Goal: Task Accomplishment & Management: Manage account settings

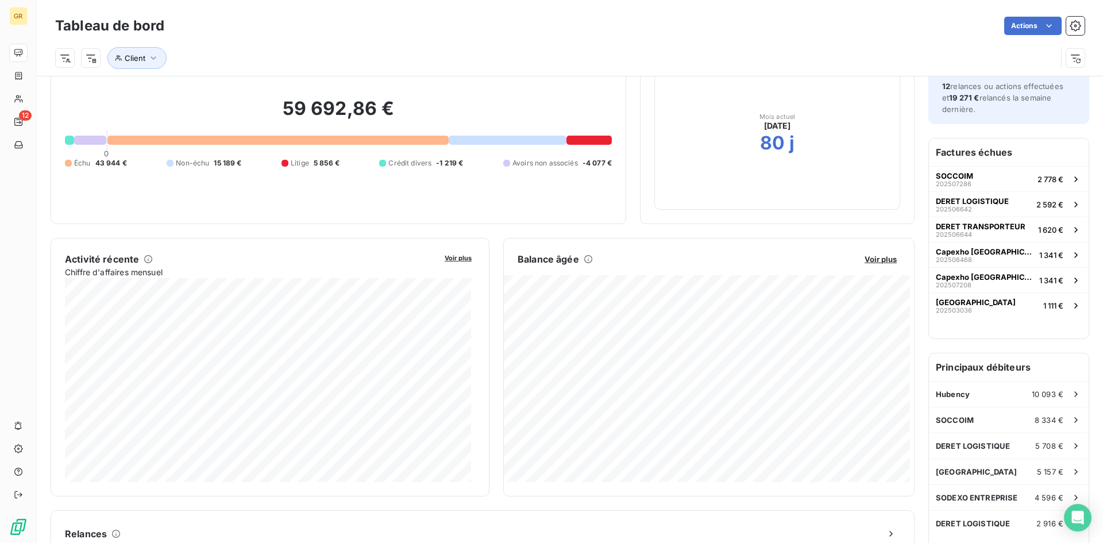
scroll to position [60, 0]
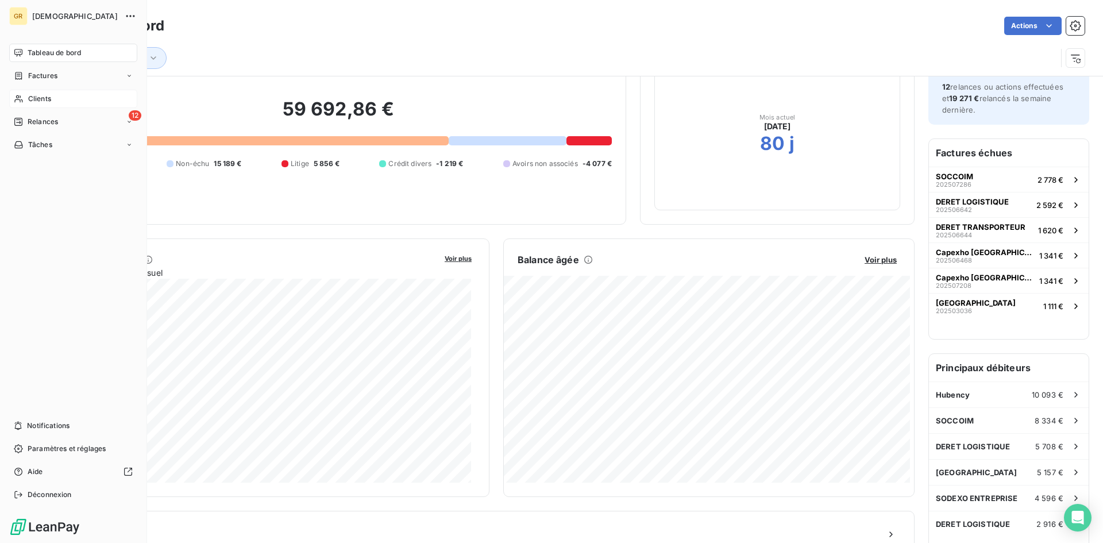
click at [23, 101] on icon at bounding box center [19, 98] width 10 height 9
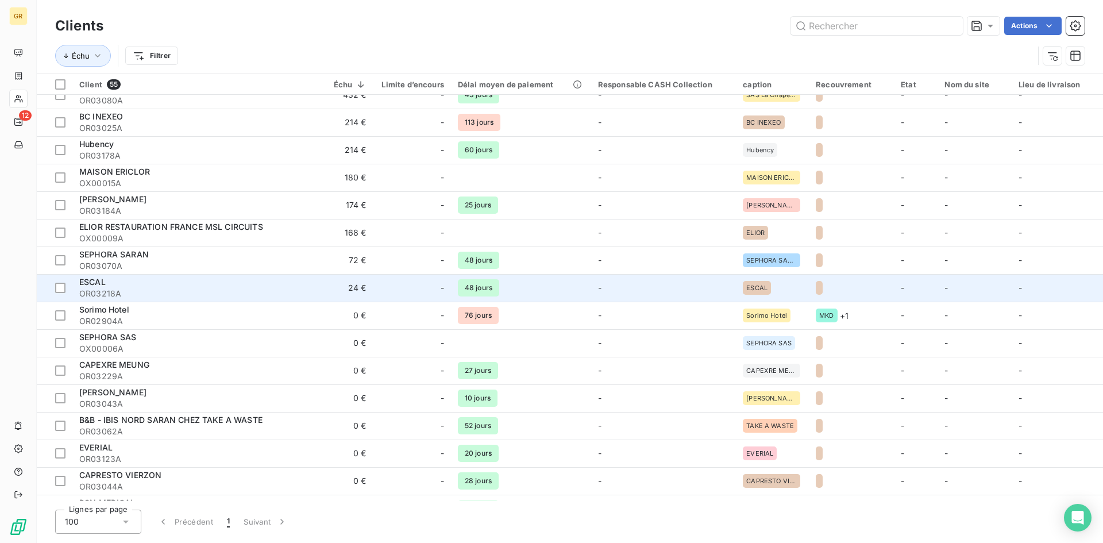
scroll to position [537, 0]
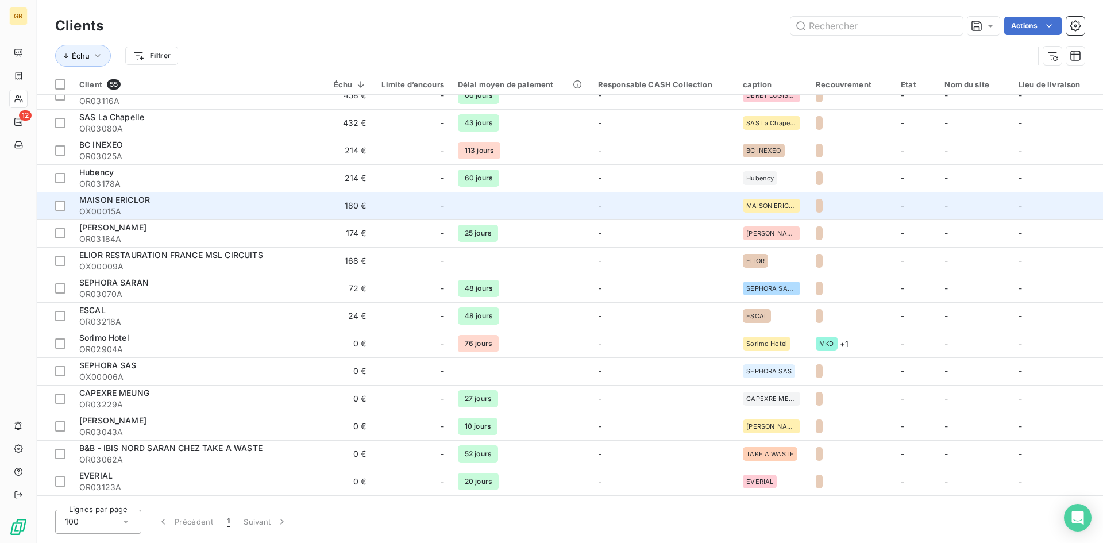
click at [373, 205] on td "180 €" at bounding box center [335, 206] width 75 height 28
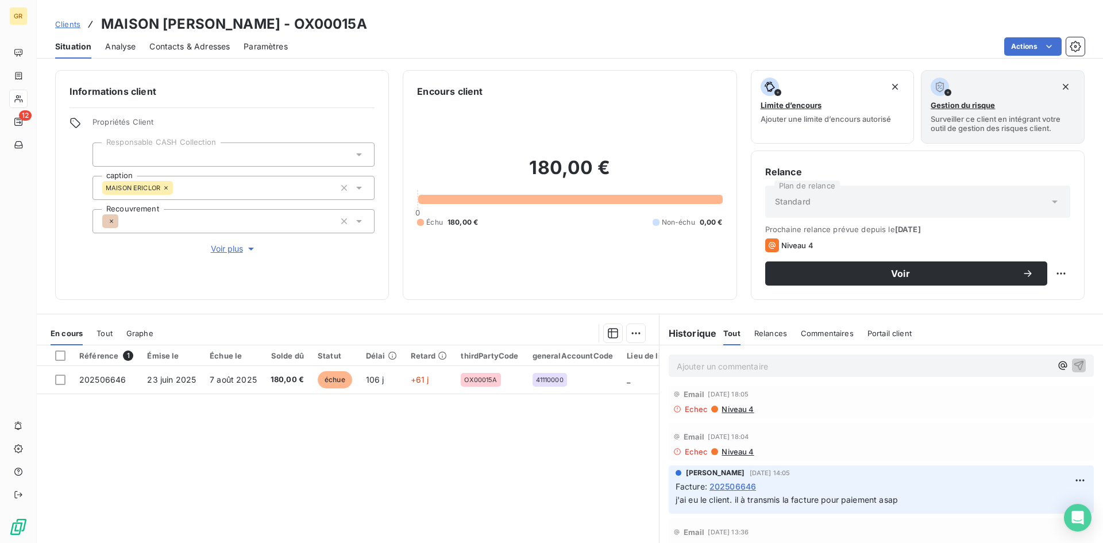
click at [61, 47] on span "Situation" at bounding box center [73, 46] width 36 height 11
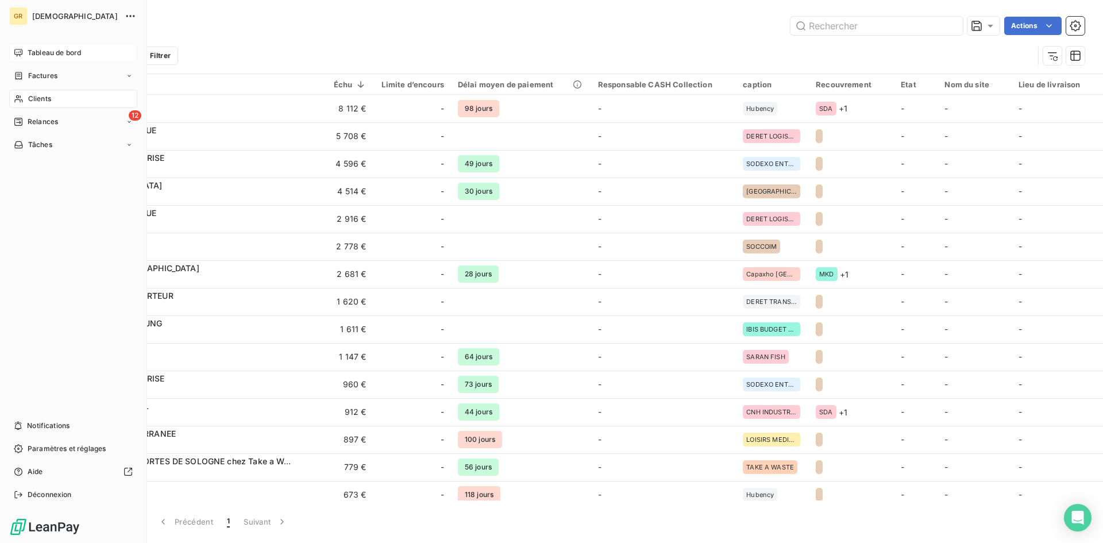
click at [50, 58] on div "Tableau de bord" at bounding box center [73, 53] width 128 height 18
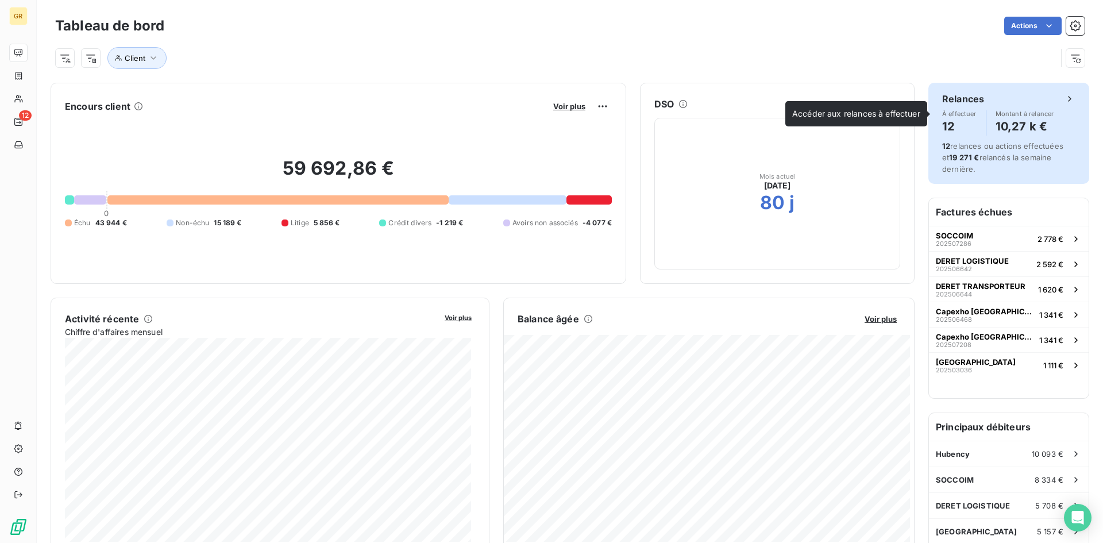
click at [1033, 130] on h4 "10,27 k €" at bounding box center [1024, 126] width 59 height 18
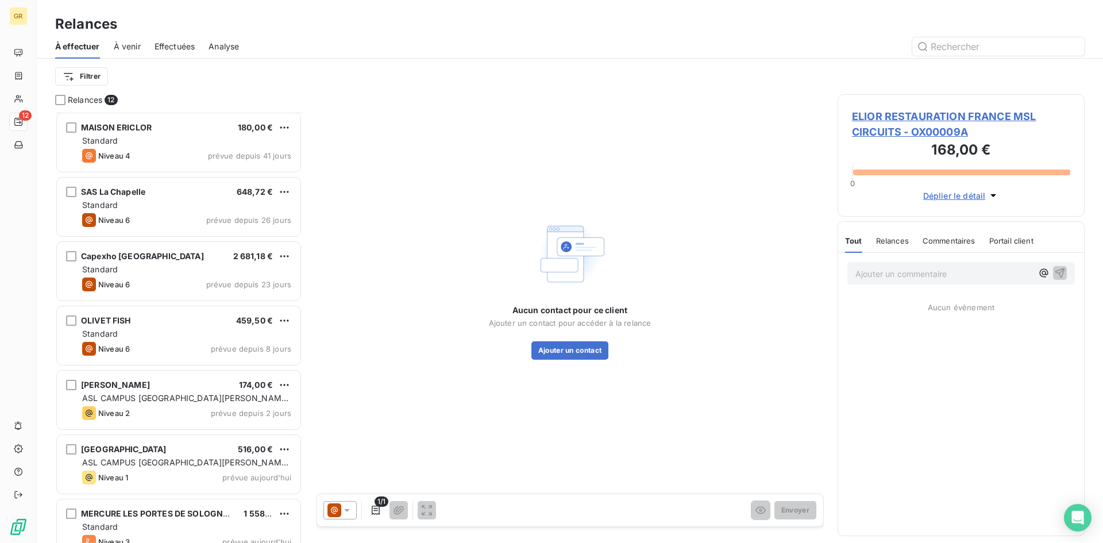
scroll to position [115, 0]
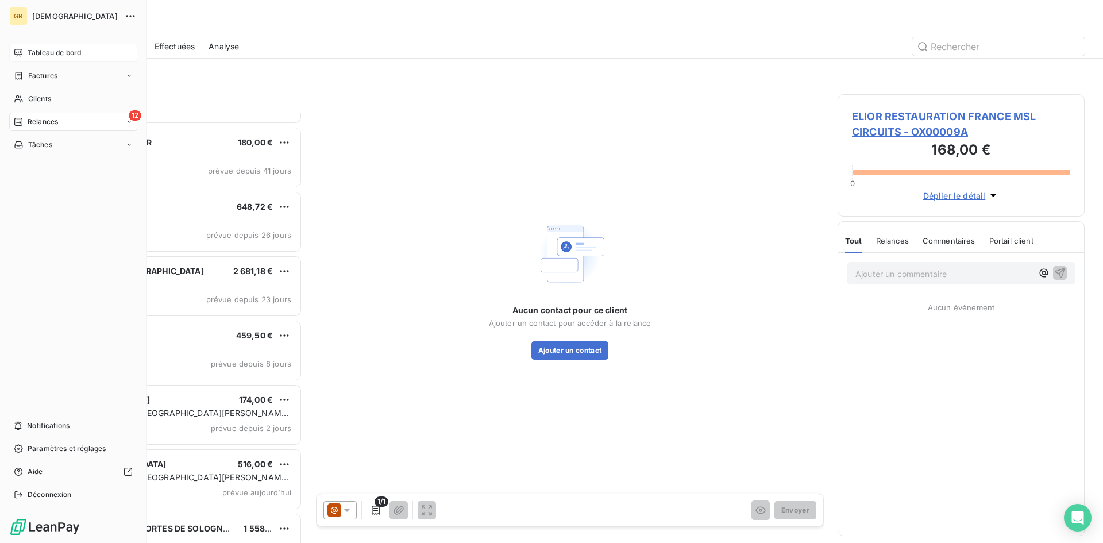
click at [26, 47] on div "Tableau de bord" at bounding box center [73, 53] width 128 height 18
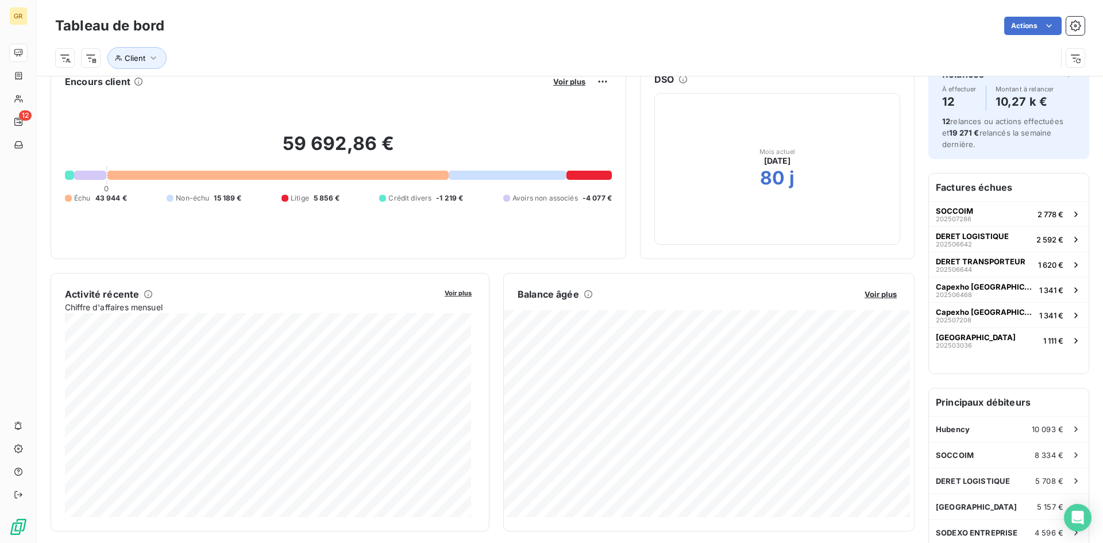
scroll to position [2, 0]
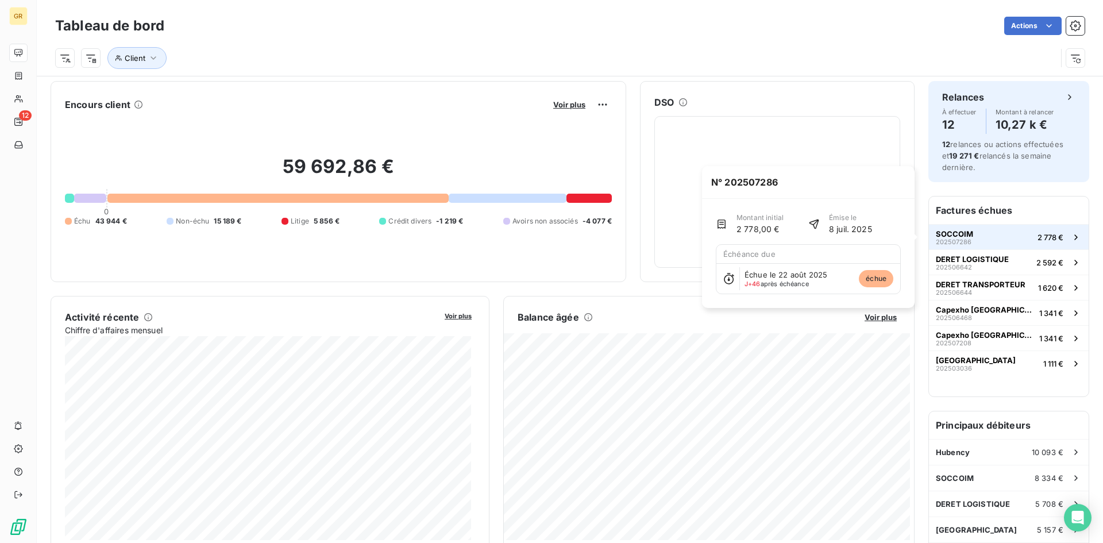
click at [1020, 243] on button "SOCCOIM 202507286 2 778 €" at bounding box center [1009, 236] width 160 height 25
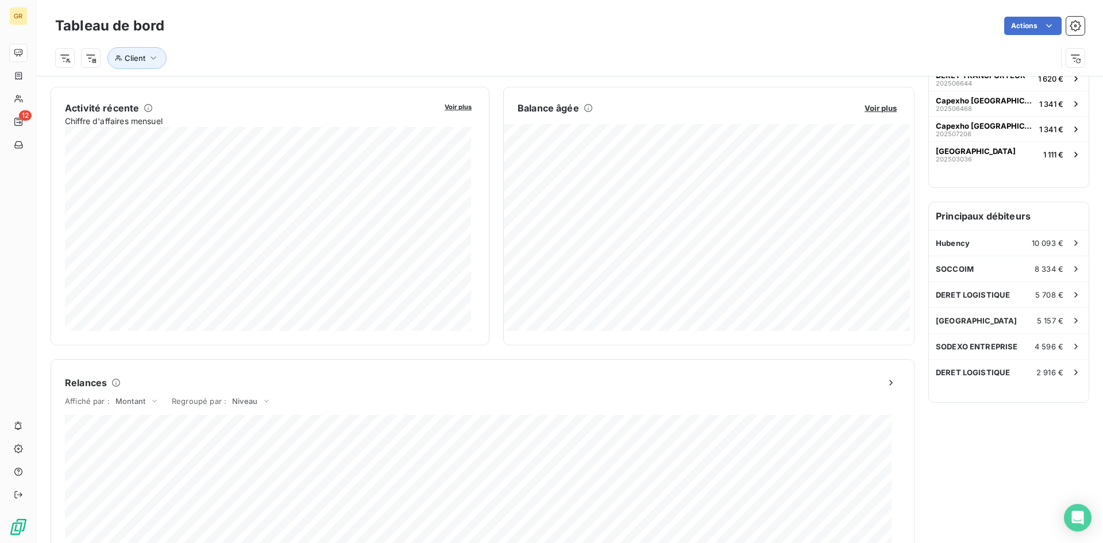
scroll to position [288, 0]
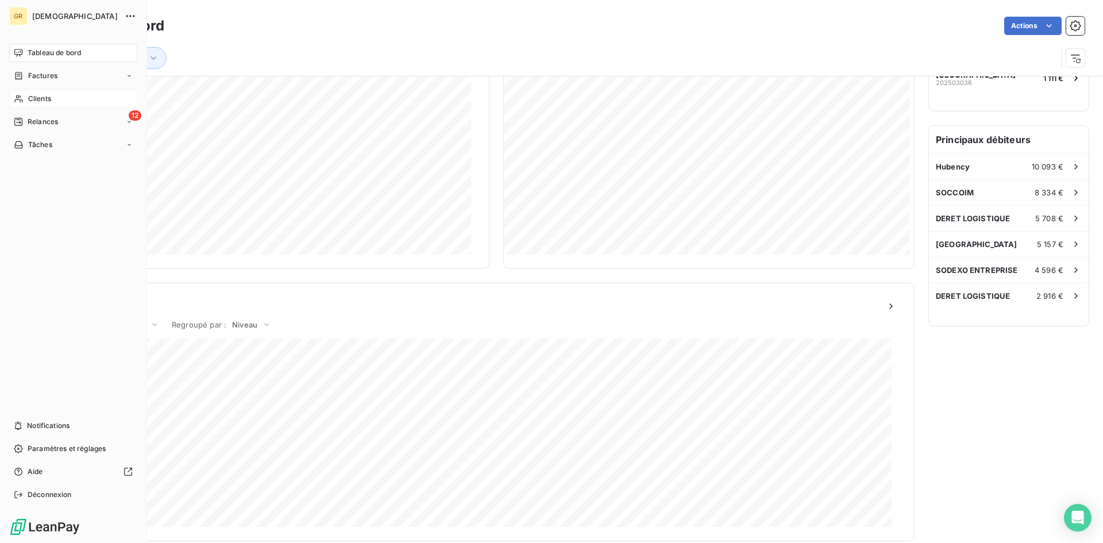
click at [61, 102] on div "Clients" at bounding box center [73, 99] width 128 height 18
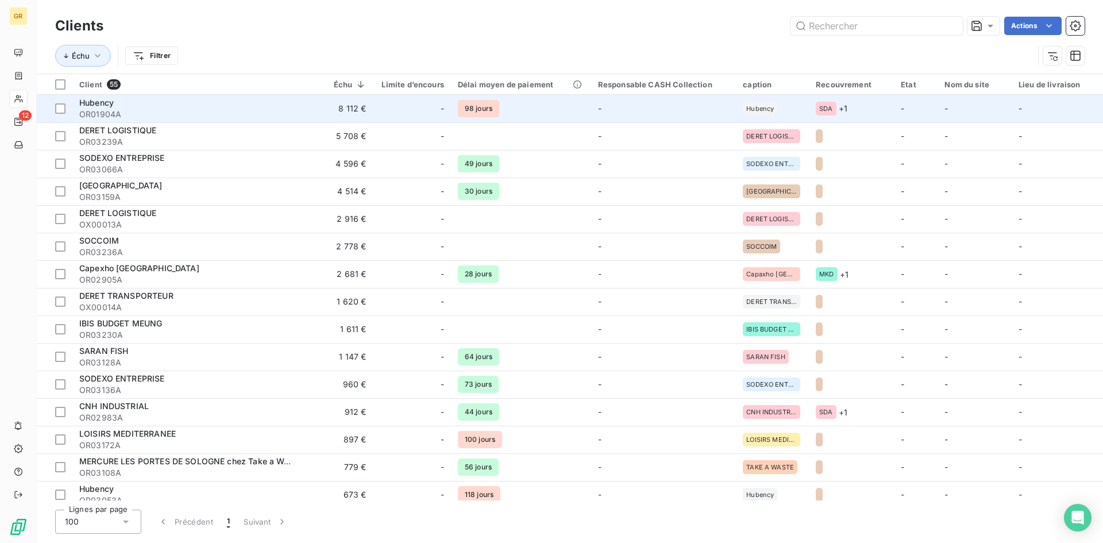
click at [389, 107] on div "-" at bounding box center [412, 108] width 64 height 18
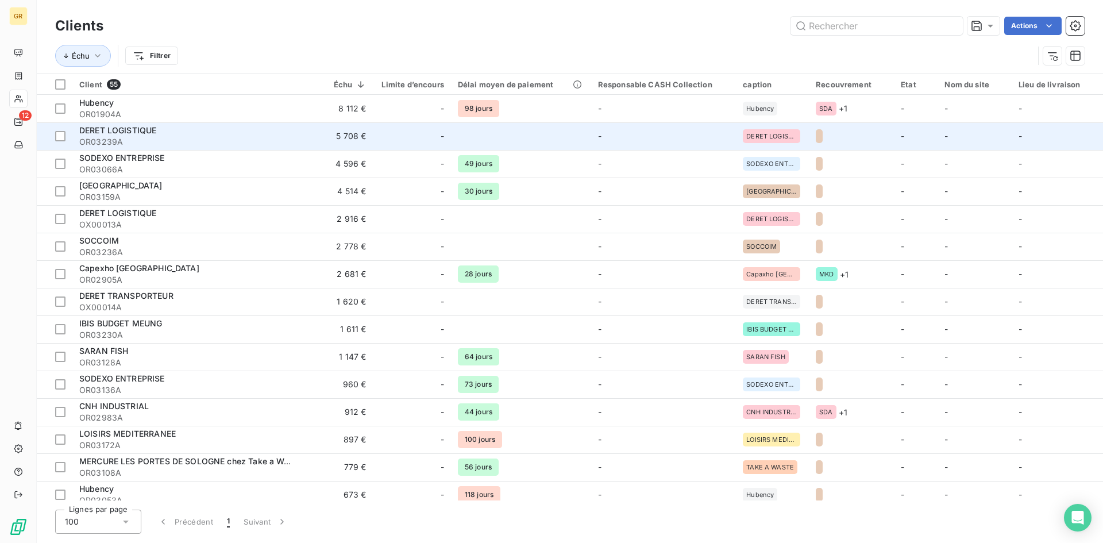
click at [391, 136] on div "-" at bounding box center [412, 136] width 64 height 18
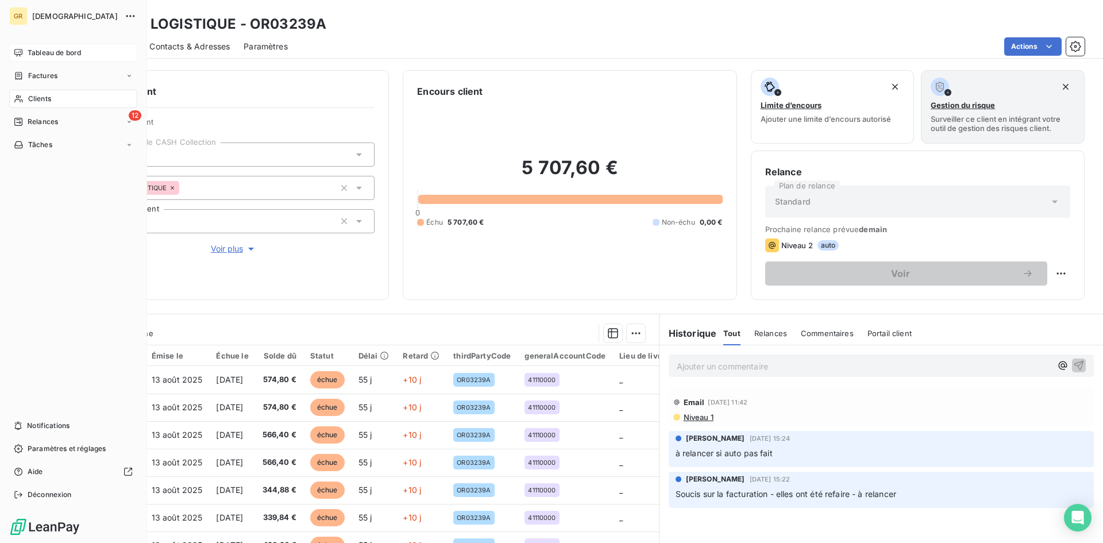
click at [16, 52] on icon at bounding box center [18, 52] width 9 height 9
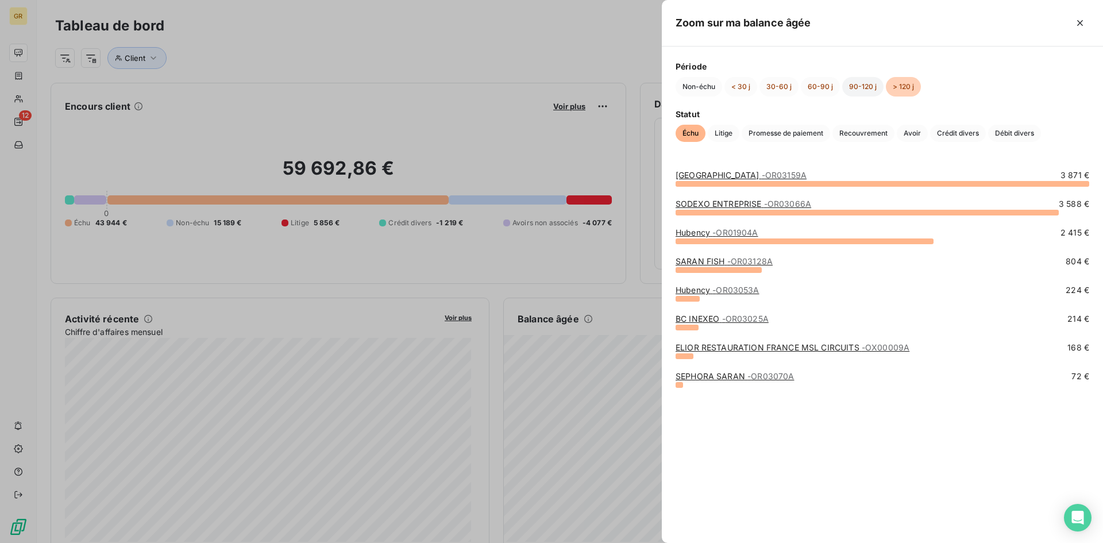
click at [864, 84] on button "90-120 j" at bounding box center [862, 87] width 41 height 20
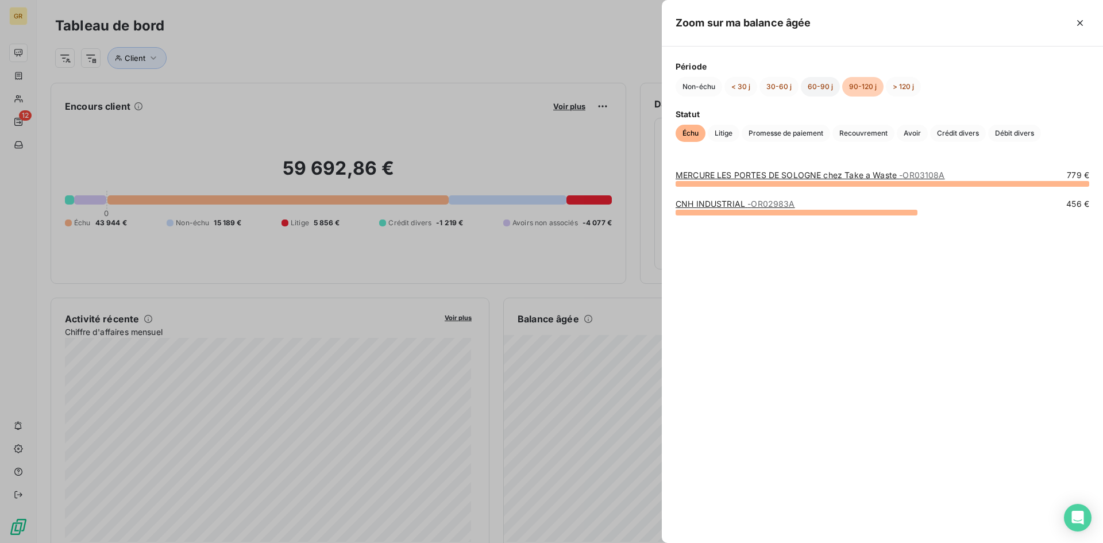
click at [818, 89] on button "60-90 j" at bounding box center [820, 87] width 39 height 20
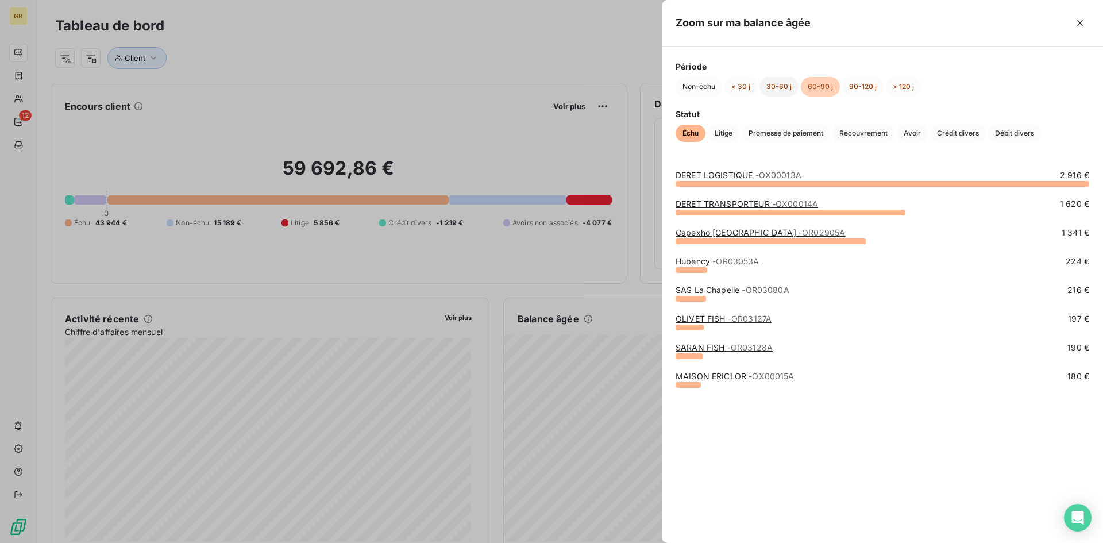
click at [776, 84] on button "30-60 j" at bounding box center [778, 87] width 39 height 20
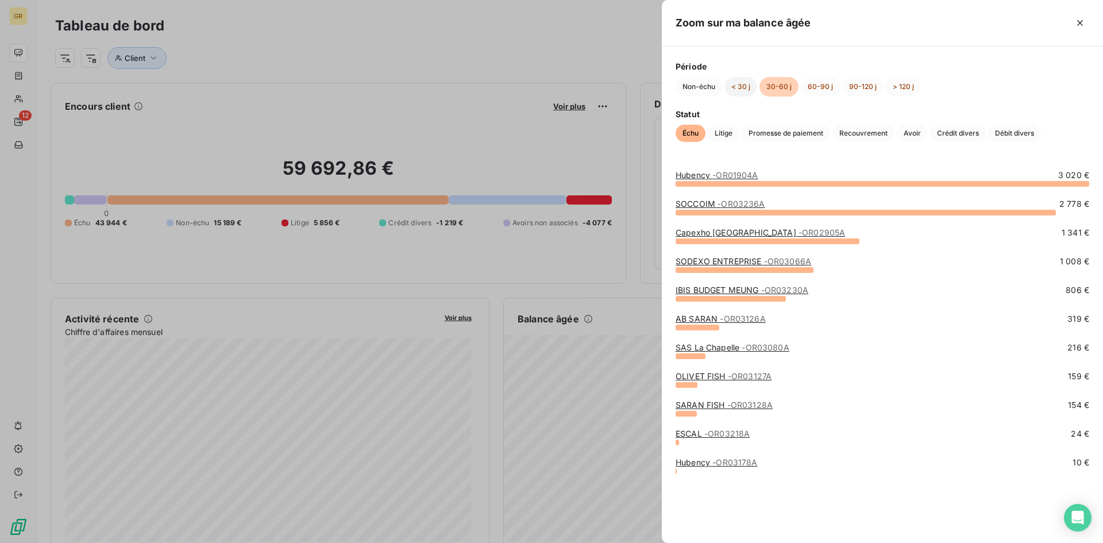
click at [737, 87] on button "< 30 j" at bounding box center [740, 87] width 33 height 20
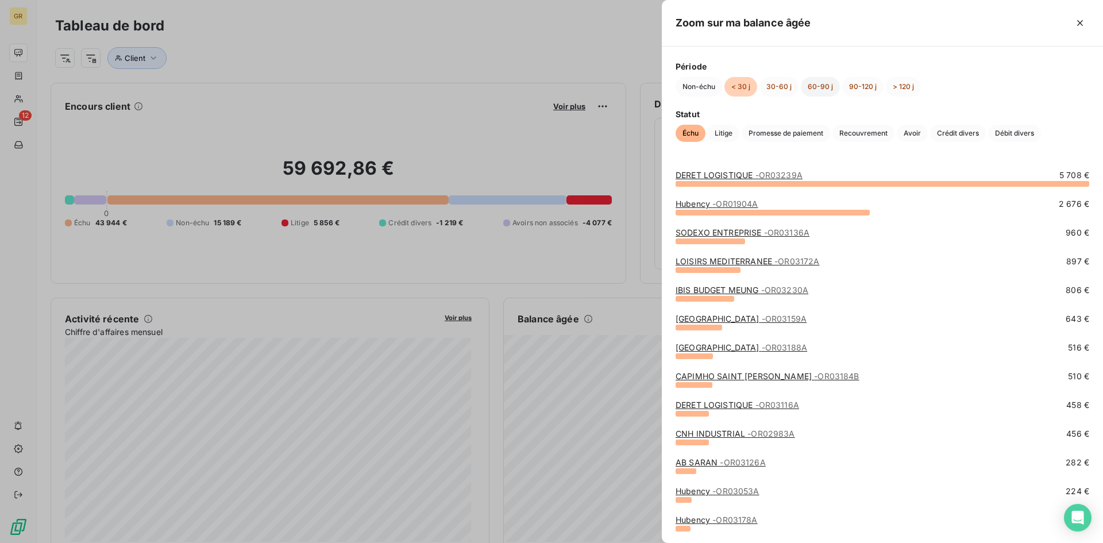
click at [817, 90] on button "60-90 j" at bounding box center [820, 87] width 39 height 20
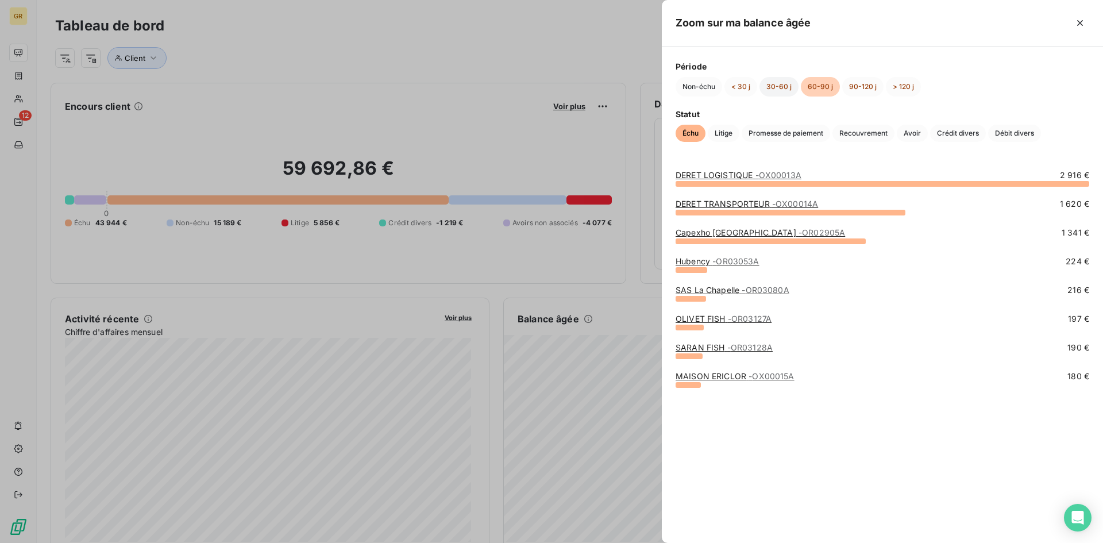
click at [783, 90] on button "30-60 j" at bounding box center [778, 87] width 39 height 20
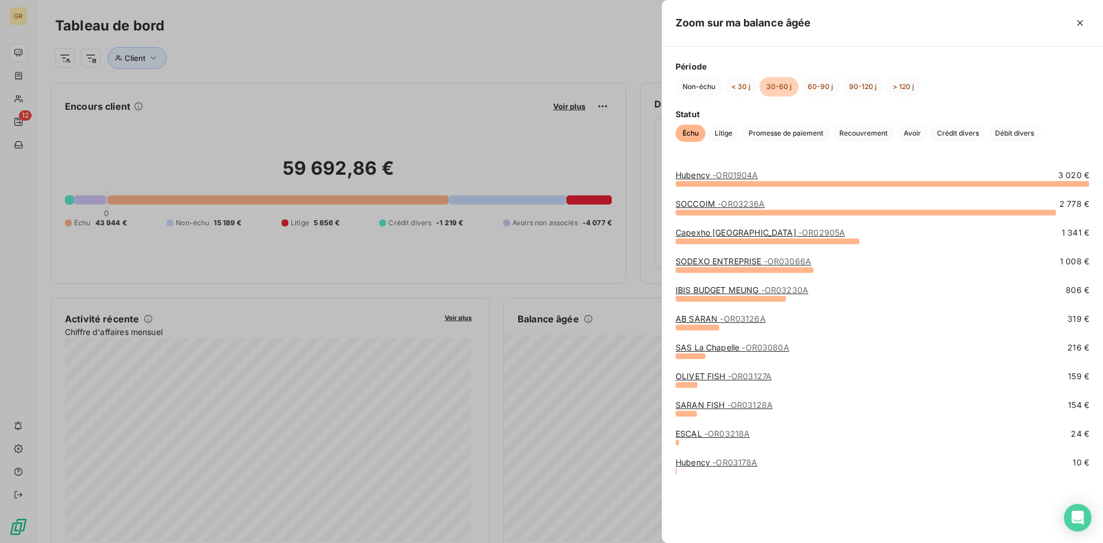
click at [720, 232] on link "Capexho [GEOGRAPHIC_DATA] - OR02905A" at bounding box center [759, 232] width 169 height 10
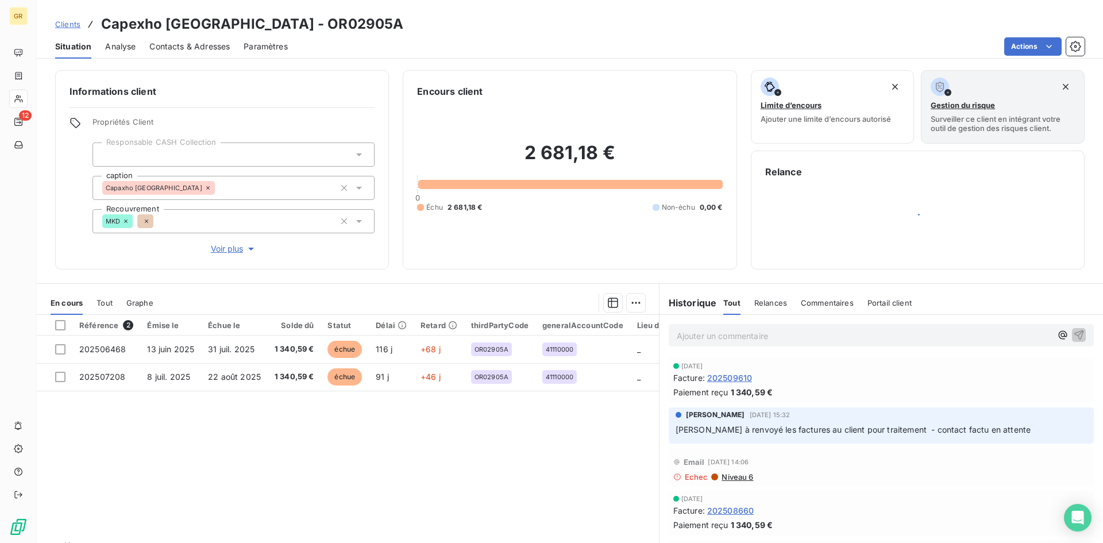
click at [169, 41] on span "Contacts & Adresses" at bounding box center [189, 46] width 80 height 11
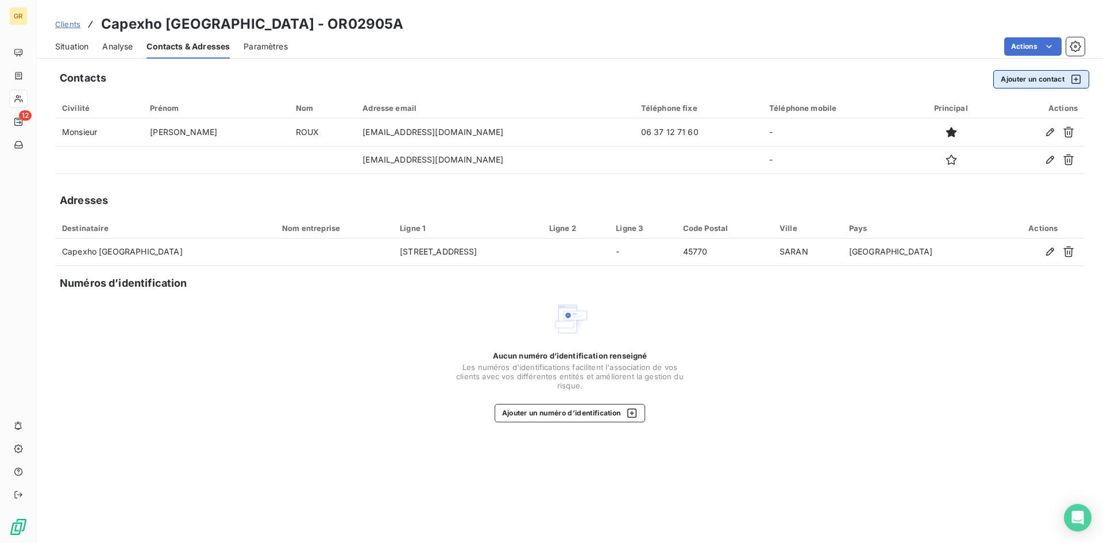
click at [1015, 82] on button "Ajouter un contact" at bounding box center [1041, 79] width 96 height 18
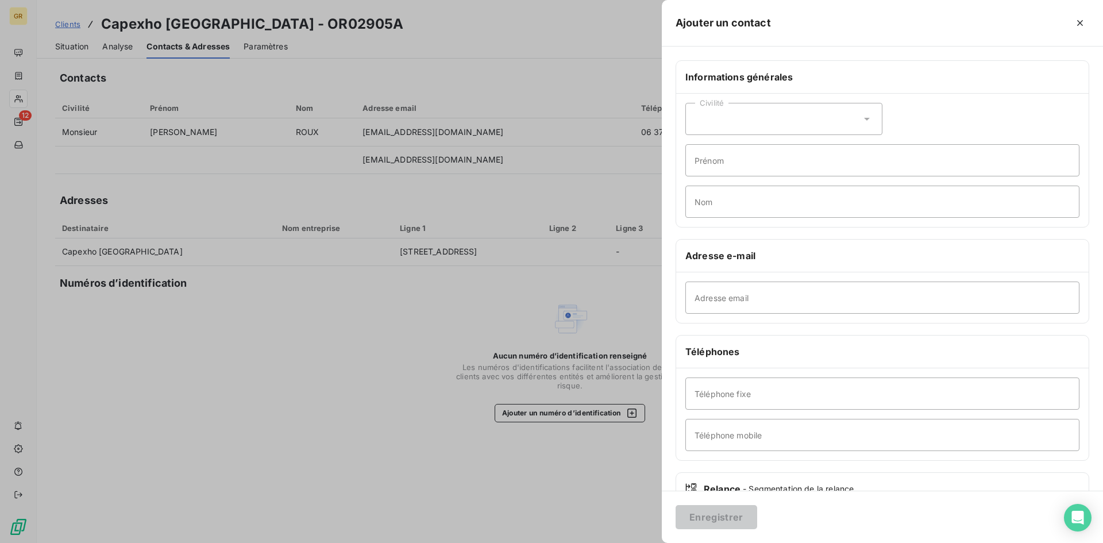
click at [528, 63] on div at bounding box center [551, 271] width 1103 height 543
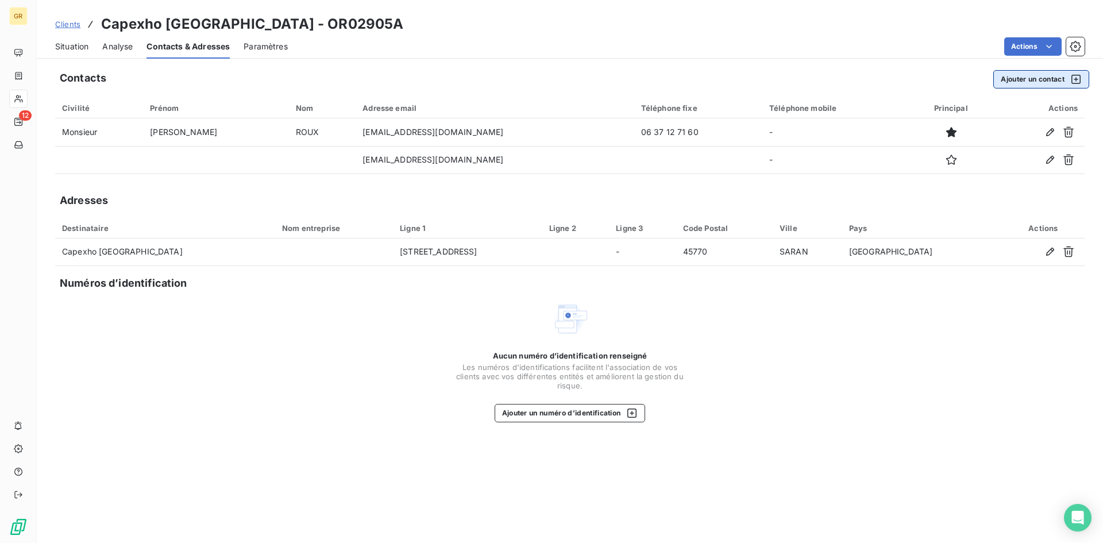
click at [1023, 79] on button "Ajouter un contact" at bounding box center [1041, 79] width 96 height 18
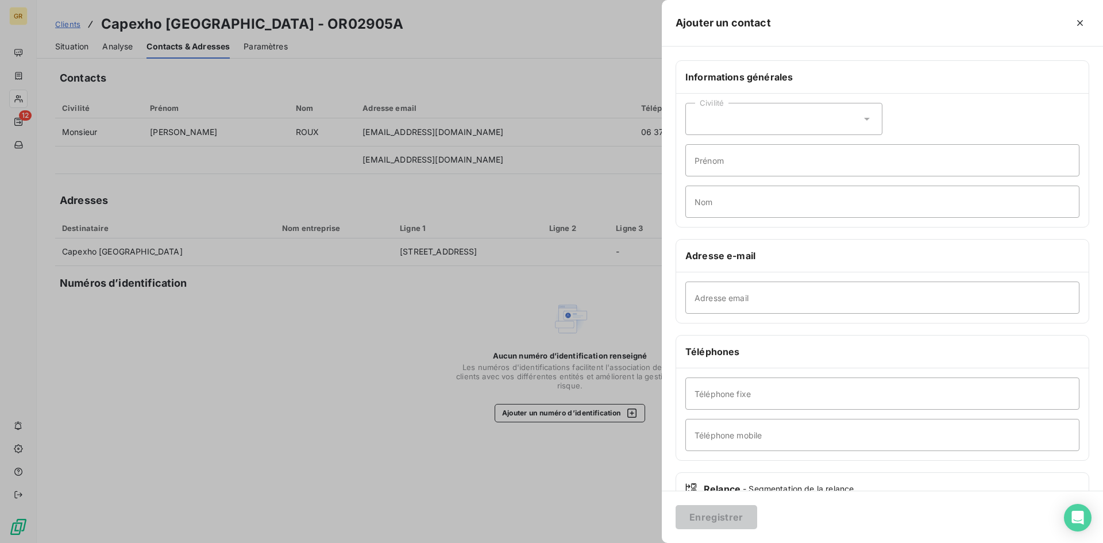
click at [737, 118] on div "Civilité" at bounding box center [783, 119] width 197 height 32
click at [700, 172] on input "radio" at bounding box center [697, 168] width 11 height 11
click at [731, 169] on input "Prénom" at bounding box center [882, 160] width 394 height 32
drag, startPoint x: 740, startPoint y: 163, endPoint x: 636, endPoint y: 169, distance: 104.7
click at [636, 542] on div "Ajouter un contact Informations générales Civilité Monsieur [PERSON_NAME] Nom A…" at bounding box center [551, 543] width 1103 height 0
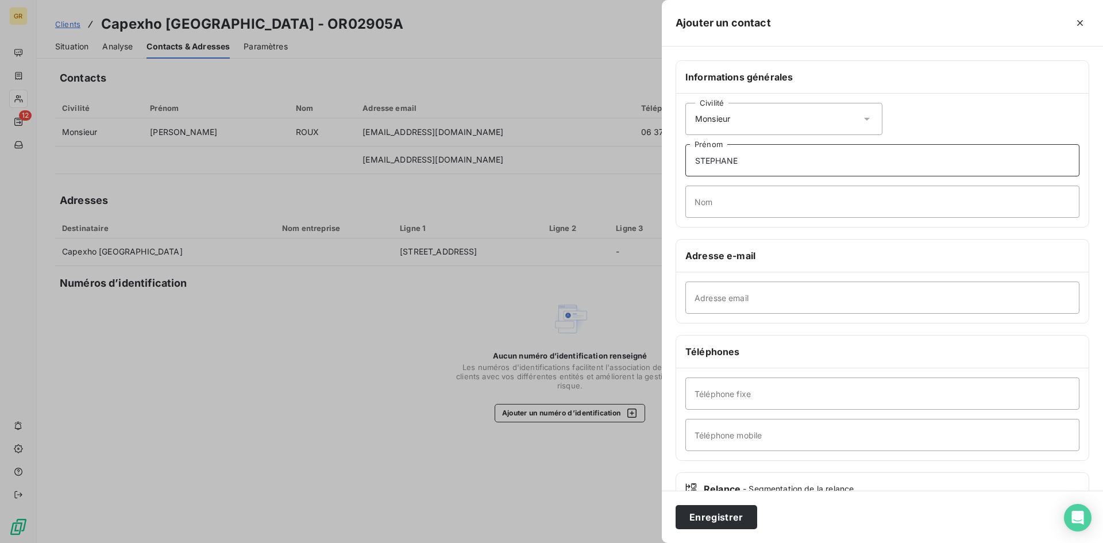
type input "STEPHANE"
click at [736, 207] on input "Nom" at bounding box center [882, 202] width 394 height 32
type input "[PERSON_NAME]"
click at [781, 300] on input "Adresse email" at bounding box center [882, 297] width 394 height 32
paste input "[EMAIL_ADDRESS][DOMAIN_NAME]"
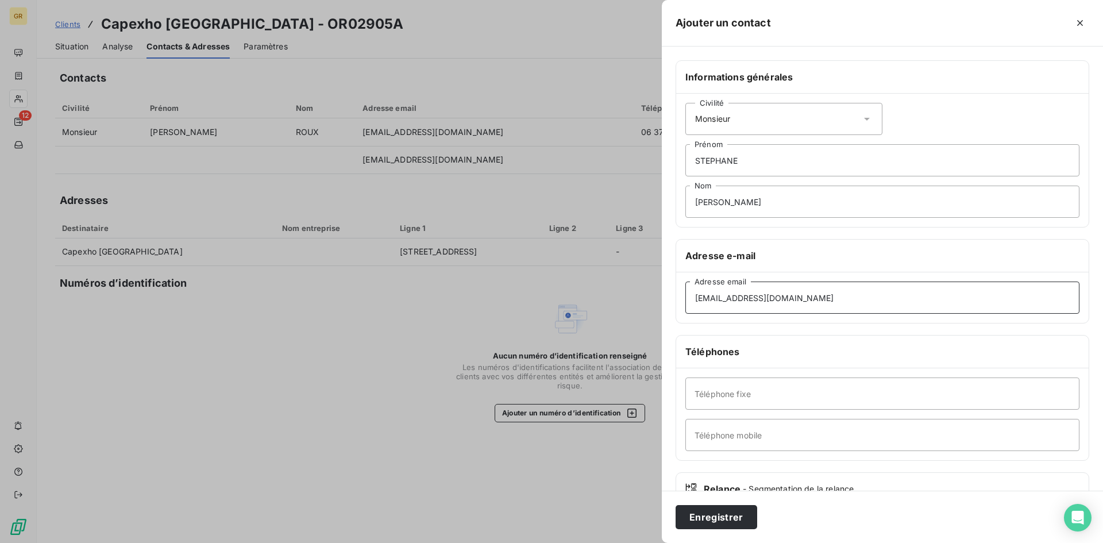
type input "[EMAIL_ADDRESS][DOMAIN_NAME]"
click at [744, 437] on input "Téléphone mobile" at bounding box center [882, 435] width 394 height 32
type input "0789452153"
click at [719, 514] on button "Enregistrer" at bounding box center [716, 517] width 82 height 24
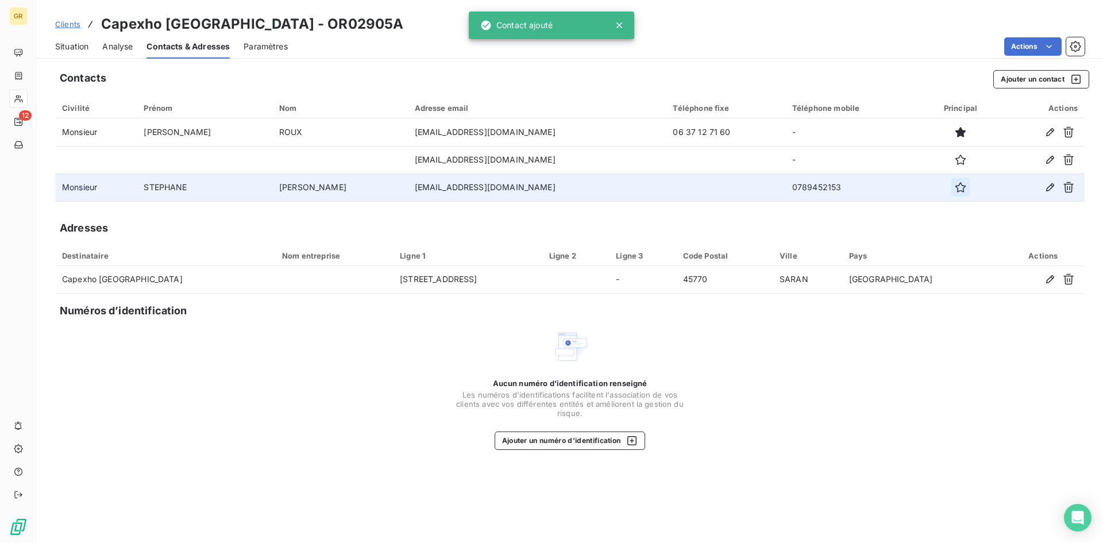
click at [955, 188] on icon "button" at bounding box center [960, 187] width 11 height 11
click at [66, 24] on span "Clients" at bounding box center [67, 24] width 25 height 9
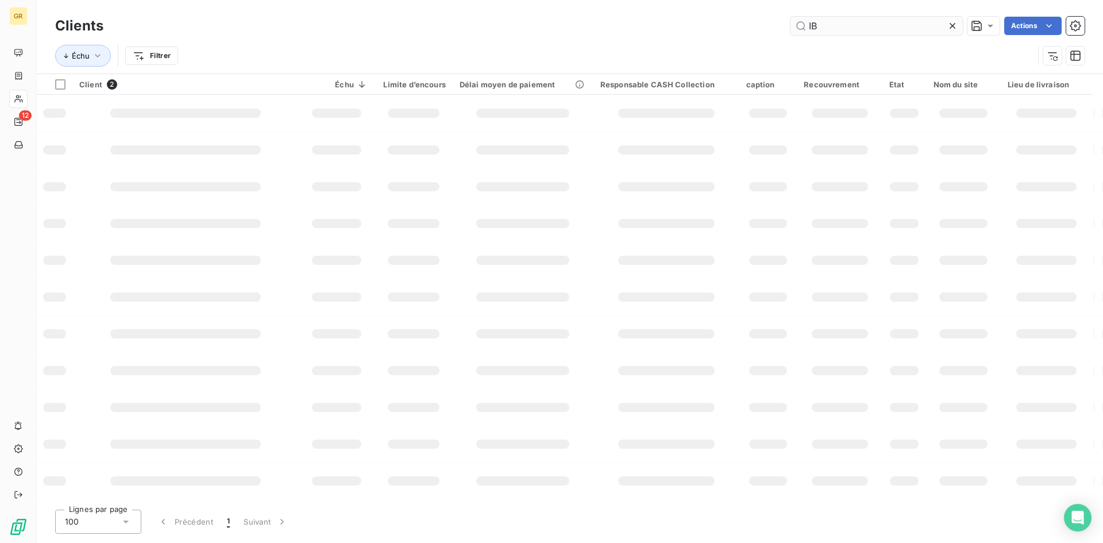
type input "I"
type input "S"
type input "O"
type input "C"
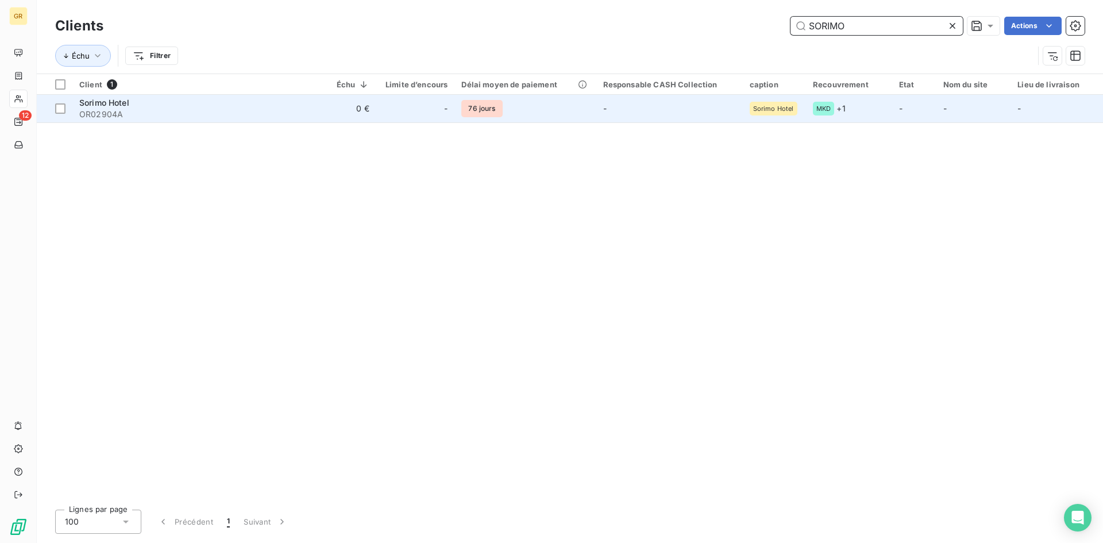
type input "SORIMO"
click at [254, 111] on span "OR02904A" at bounding box center [186, 114] width 214 height 11
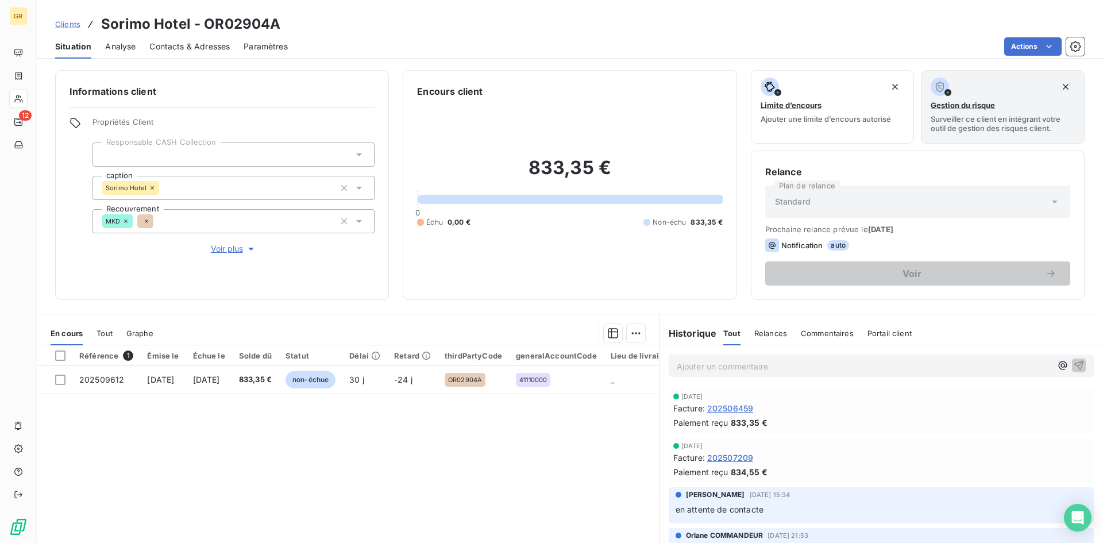
click at [206, 41] on span "Contacts & Adresses" at bounding box center [189, 46] width 80 height 11
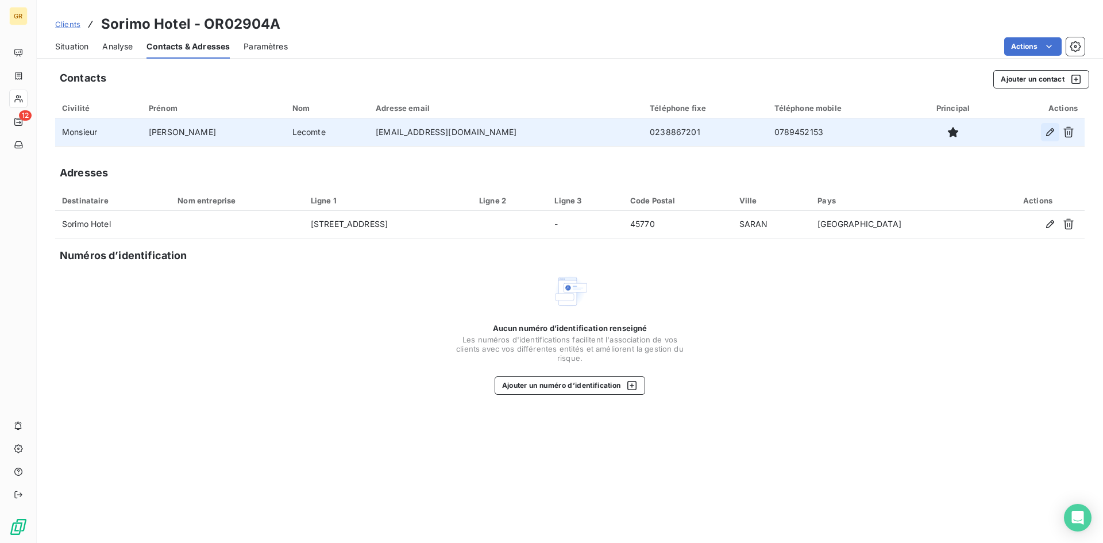
click at [1045, 136] on icon "button" at bounding box center [1049, 131] width 11 height 11
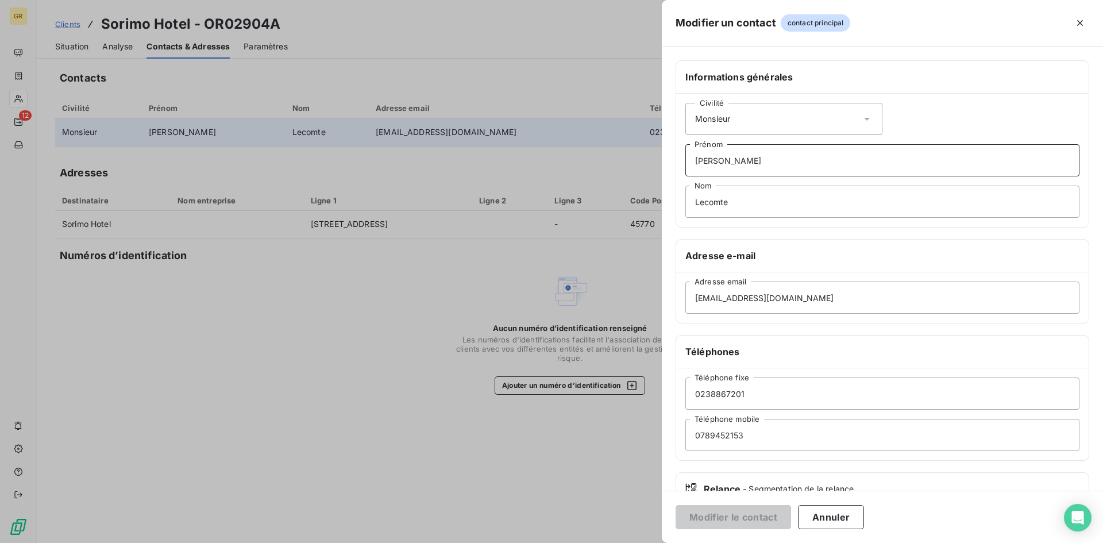
drag, startPoint x: 742, startPoint y: 162, endPoint x: 663, endPoint y: 156, distance: 79.5
click at [663, 156] on div "Informations générales Civilité Monsieur [PERSON_NAME] [PERSON_NAME] Nom Adress…" at bounding box center [882, 315] width 441 height 510
type input "STEPHANE"
drag, startPoint x: 748, startPoint y: 204, endPoint x: 675, endPoint y: 200, distance: 72.5
click at [675, 200] on div "Informations générales Civilité Monsieur [PERSON_NAME] Nom" at bounding box center [882, 143] width 414 height 167
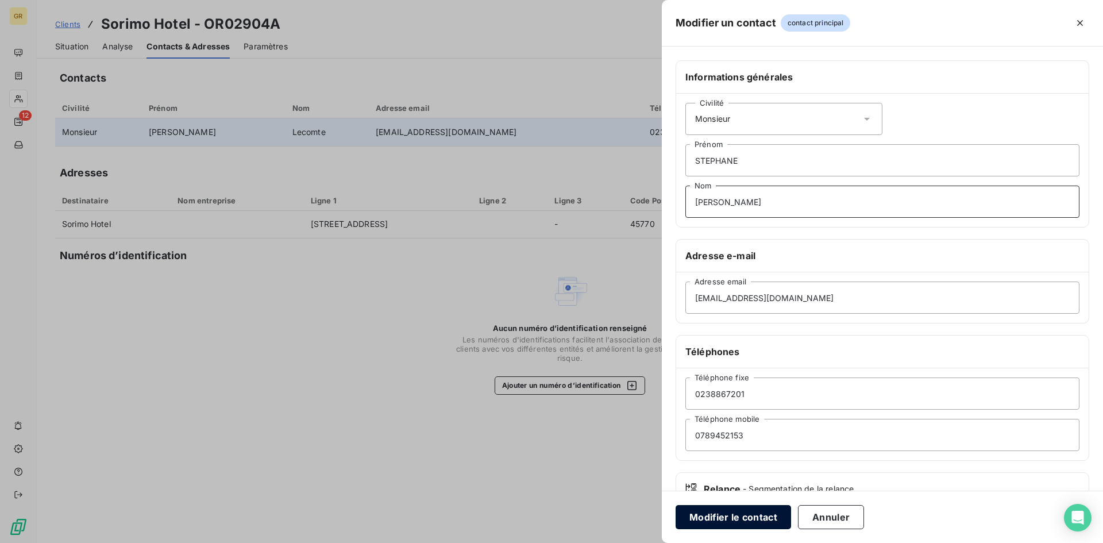
type input "[PERSON_NAME]"
click at [739, 519] on button "Modifier le contact" at bounding box center [732, 517] width 115 height 24
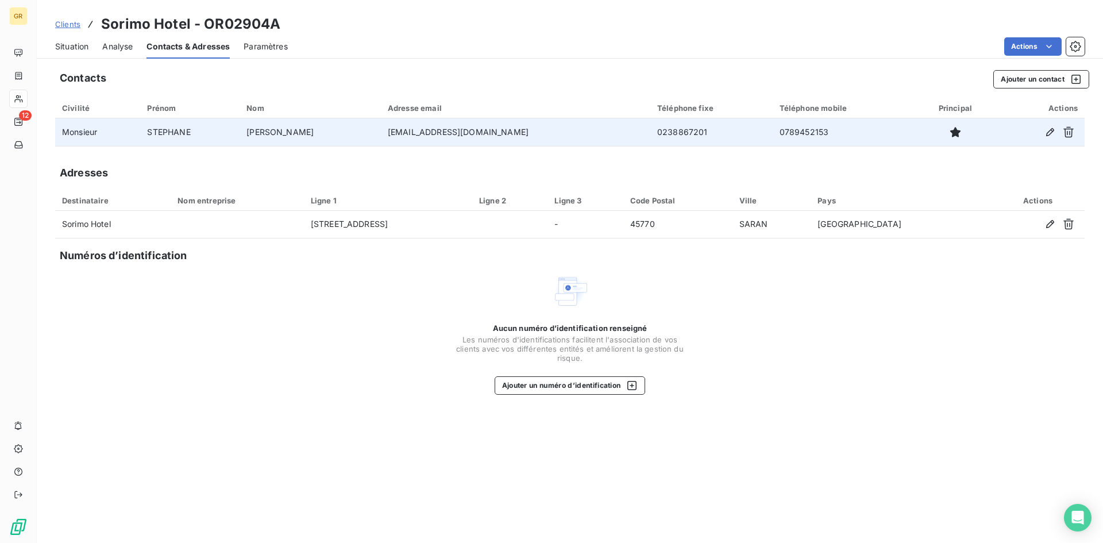
click at [55, 24] on span "Clients" at bounding box center [67, 24] width 25 height 9
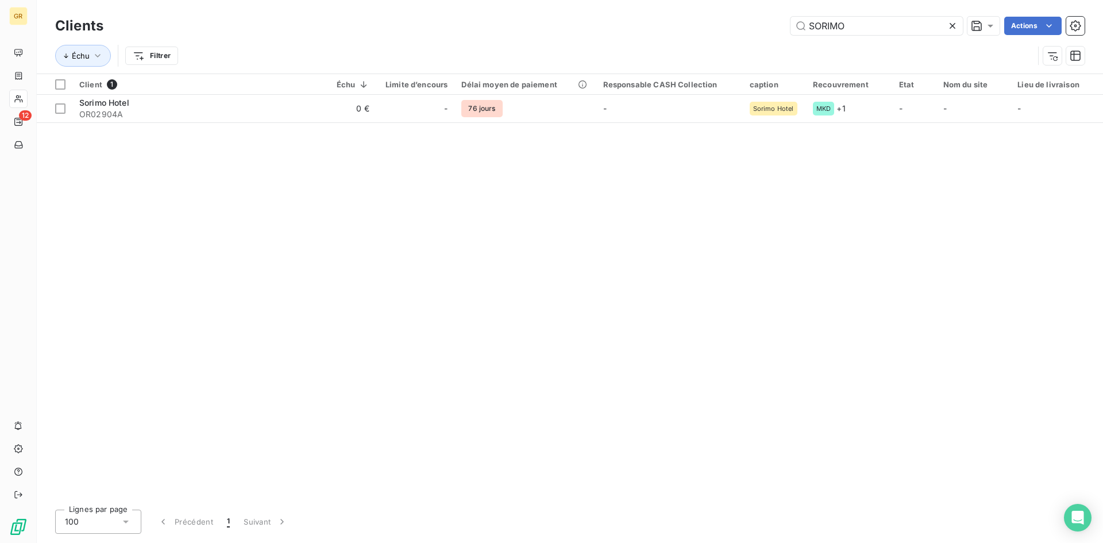
drag, startPoint x: 906, startPoint y: 25, endPoint x: 708, endPoint y: 31, distance: 198.8
click at [709, 30] on div "SORIMO Actions" at bounding box center [600, 26] width 967 height 18
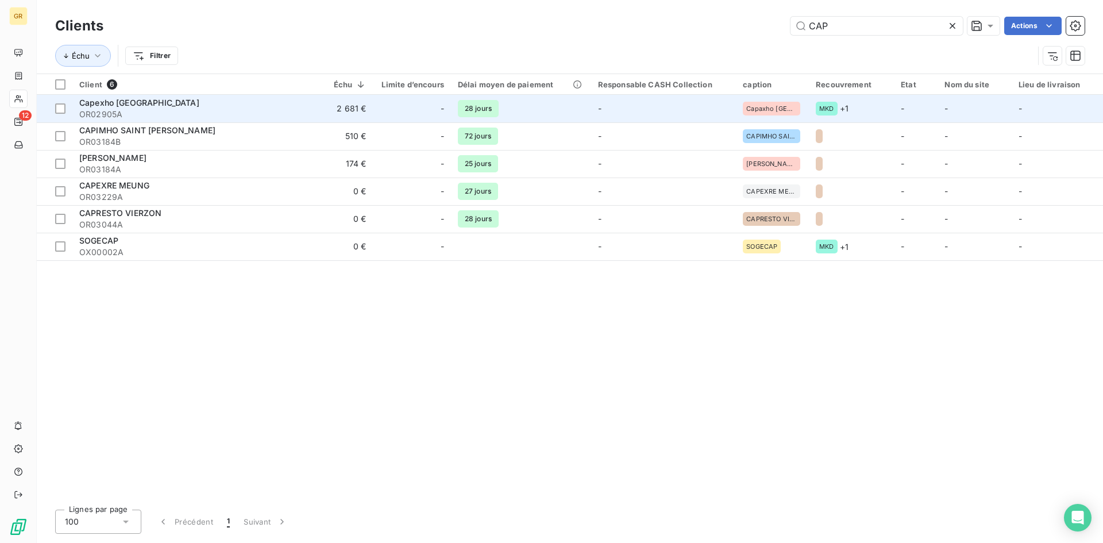
type input "CAP"
click at [264, 114] on span "OR02905A" at bounding box center [185, 114] width 212 height 11
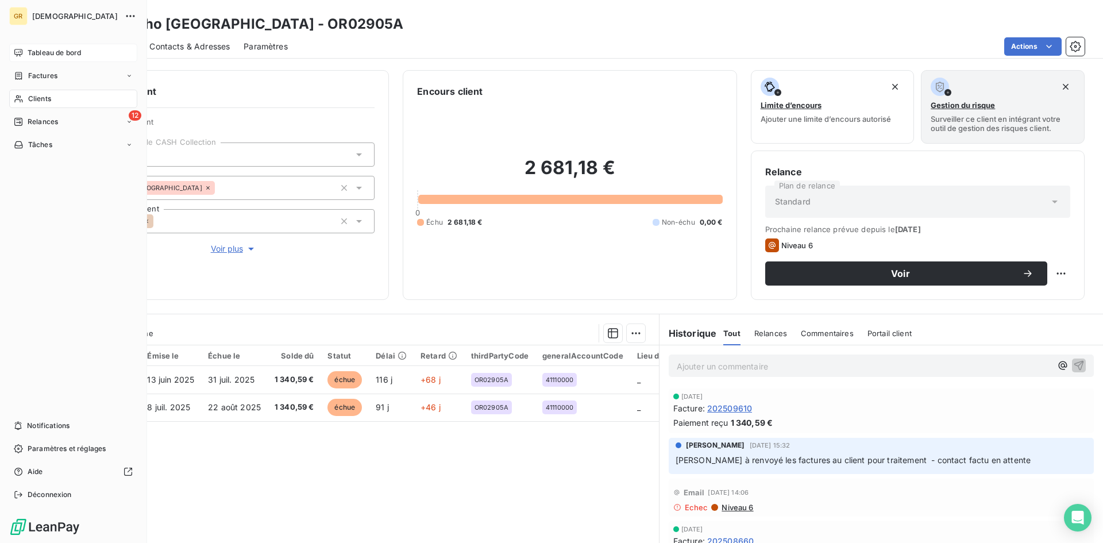
click at [24, 52] on div "Tableau de bord" at bounding box center [73, 53] width 128 height 18
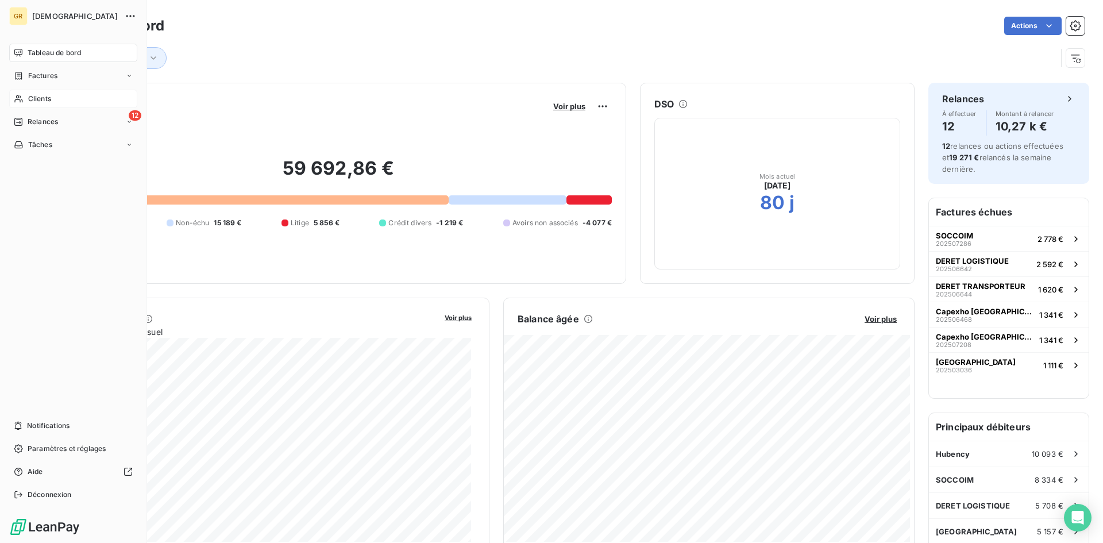
click at [43, 97] on span "Clients" at bounding box center [39, 99] width 23 height 10
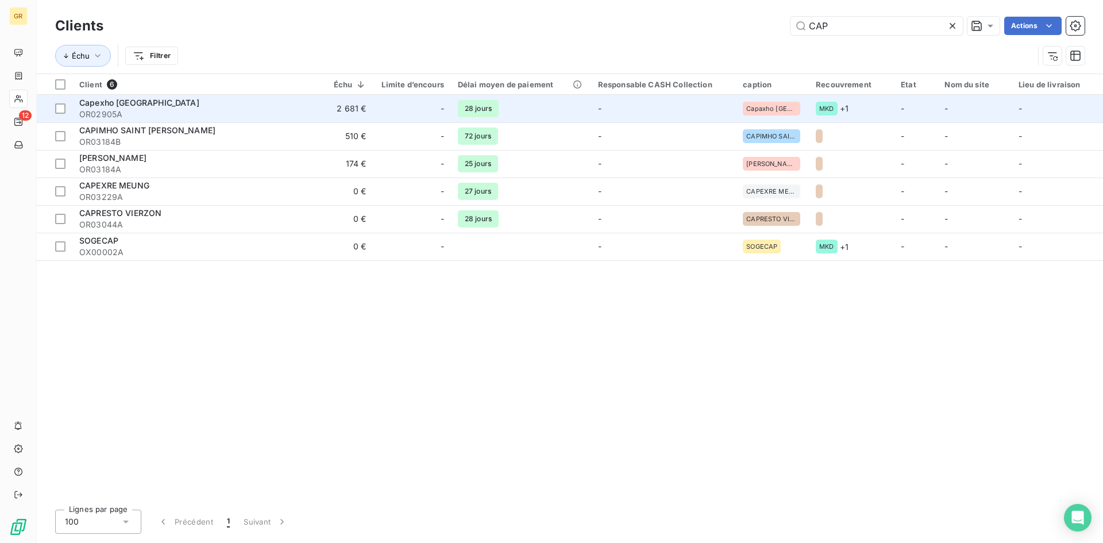
click at [393, 114] on div "-" at bounding box center [412, 108] width 64 height 18
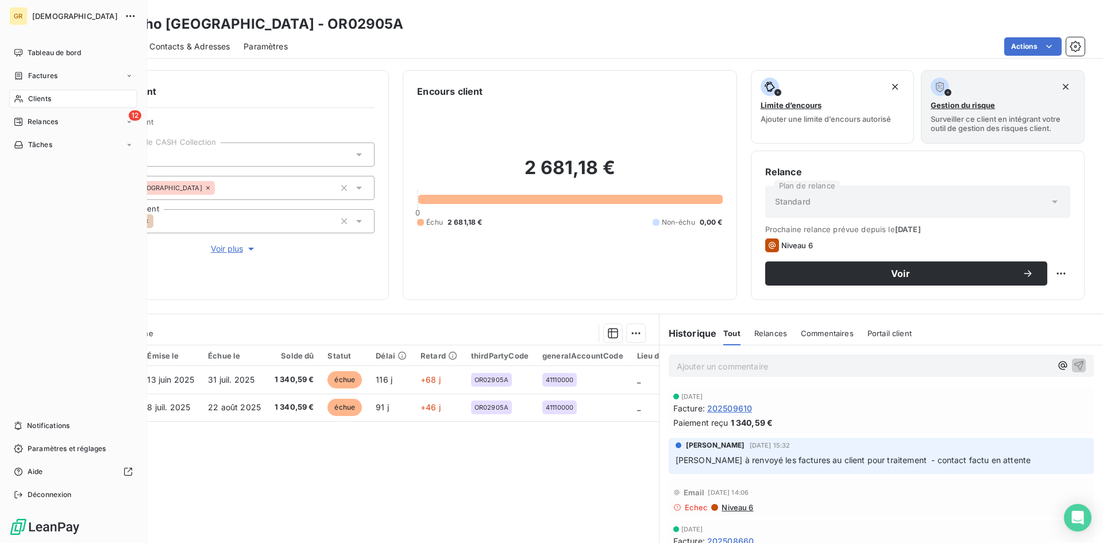
click at [7, 51] on div "GR GREENWISHES Tableau de bord Factures Clients 12 Relances Tâches Notification…" at bounding box center [73, 271] width 147 height 543
click at [49, 58] on div "Tableau de bord" at bounding box center [73, 53] width 128 height 18
